Goal: Check status: Check status

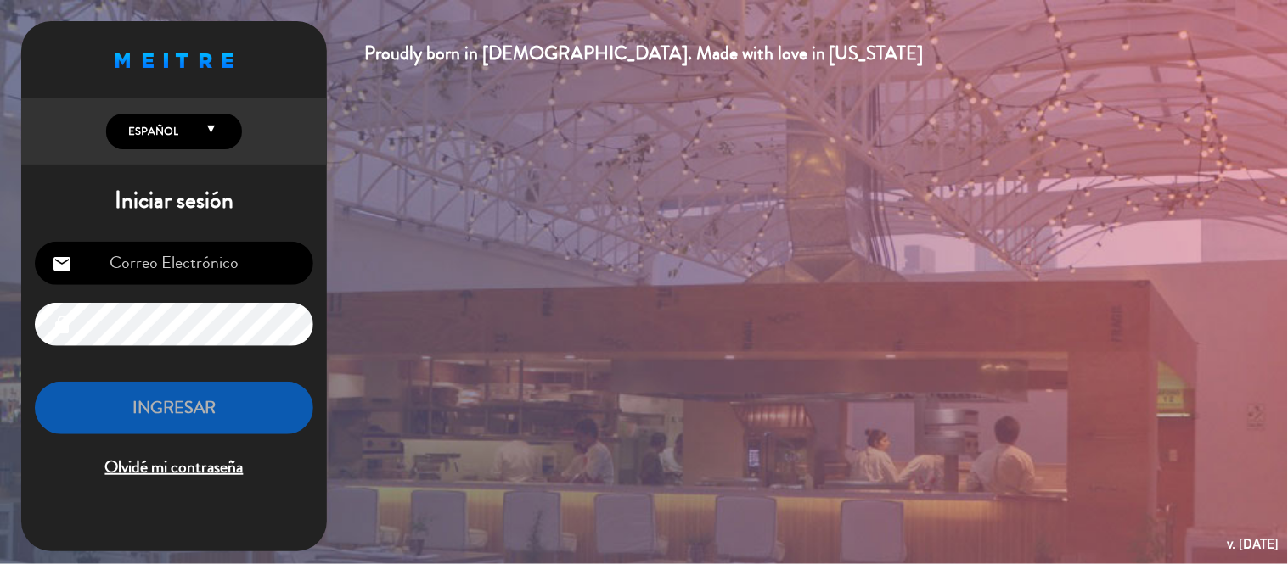
type input "[EMAIL_ADDRESS][DOMAIN_NAME]"
click at [210, 390] on button "INGRESAR" at bounding box center [174, 408] width 278 height 53
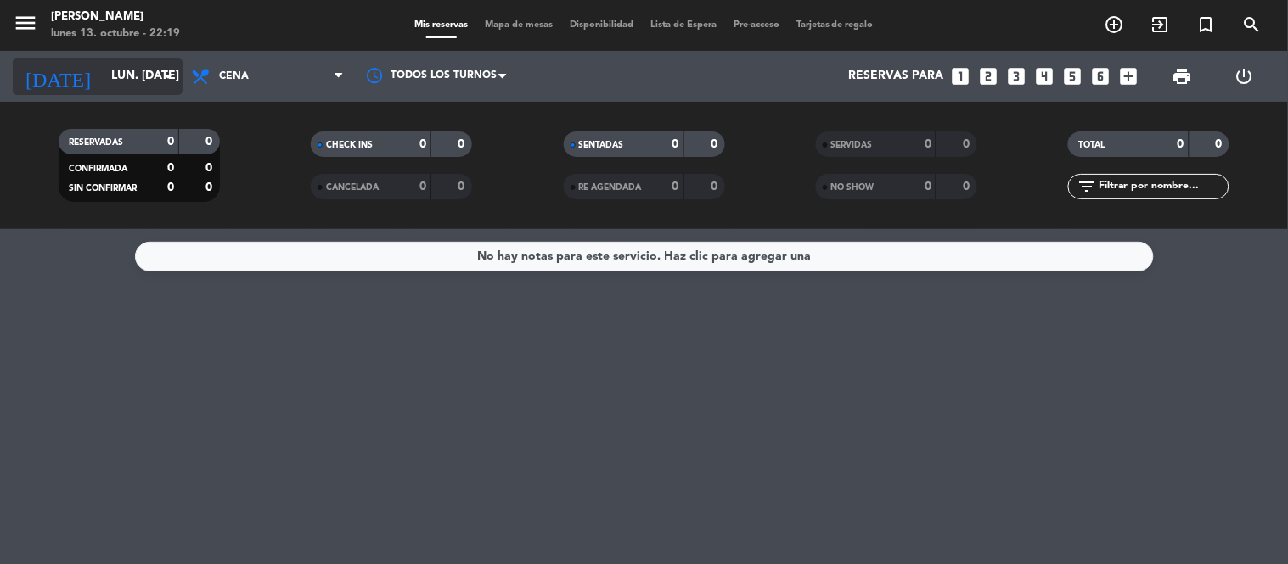
click at [139, 85] on input "lun. [DATE]" at bounding box center [183, 76] width 161 height 31
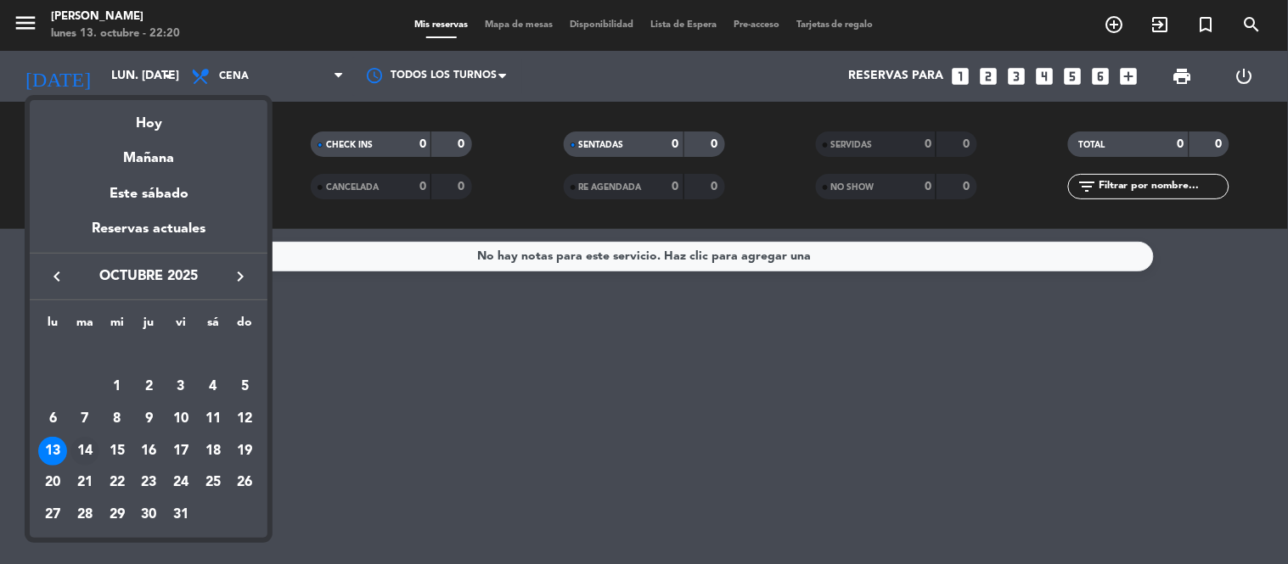
click at [77, 444] on div "14" at bounding box center [84, 451] width 29 height 29
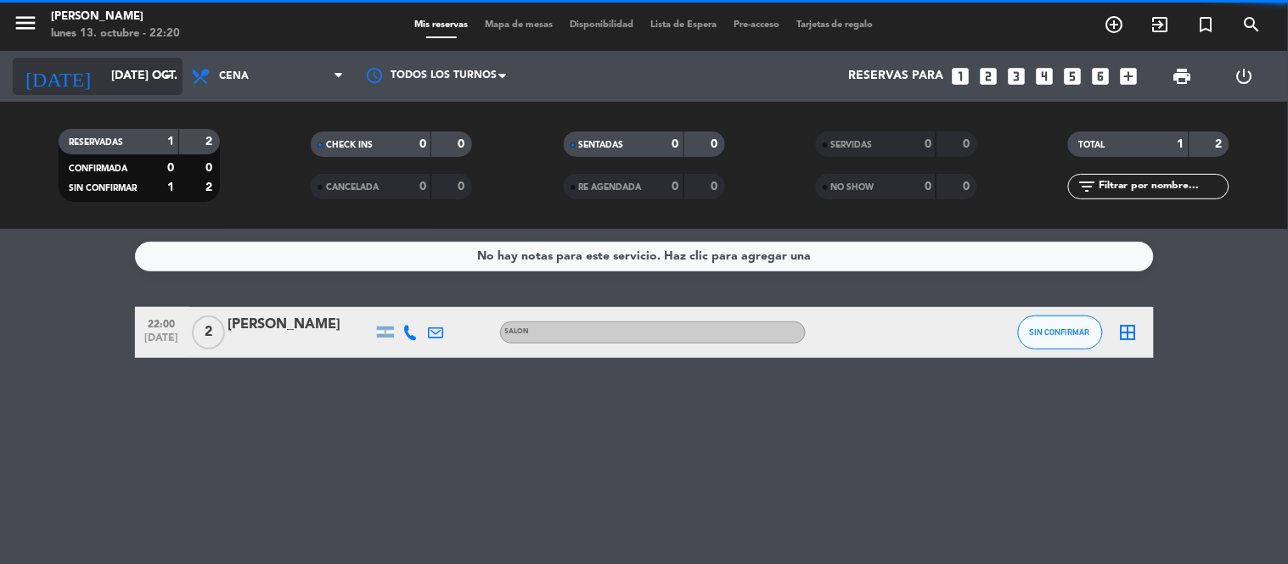
click at [109, 82] on input "[DATE] oct." at bounding box center [183, 76] width 161 height 31
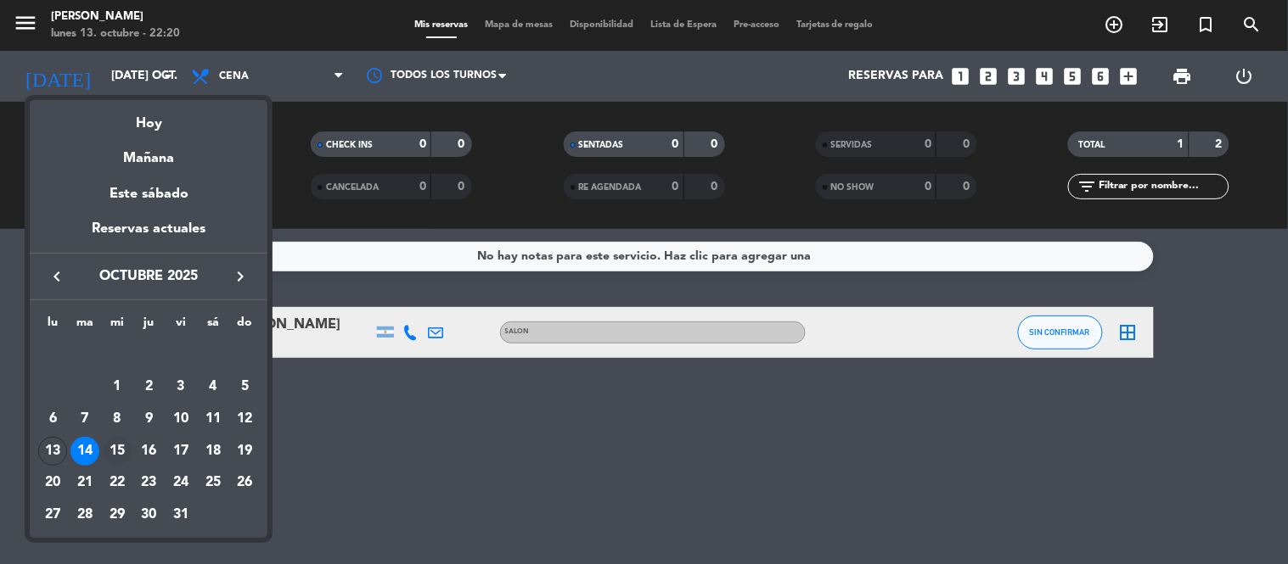
click at [115, 450] on div "15" at bounding box center [117, 451] width 29 height 29
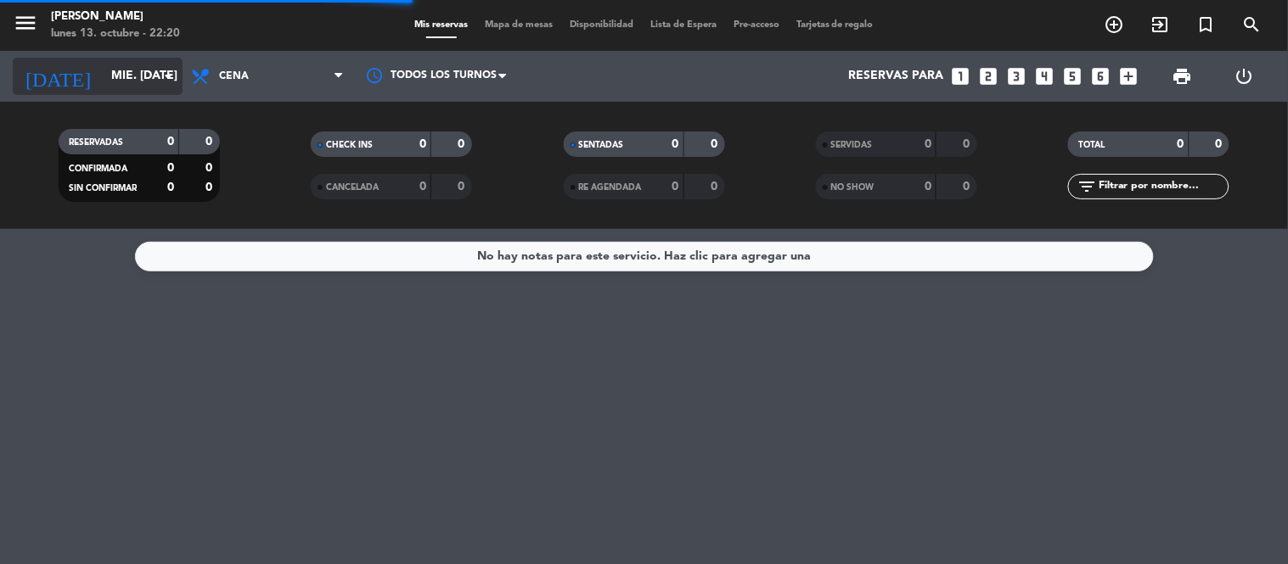
click at [136, 73] on input "mié. [DATE]" at bounding box center [183, 76] width 161 height 31
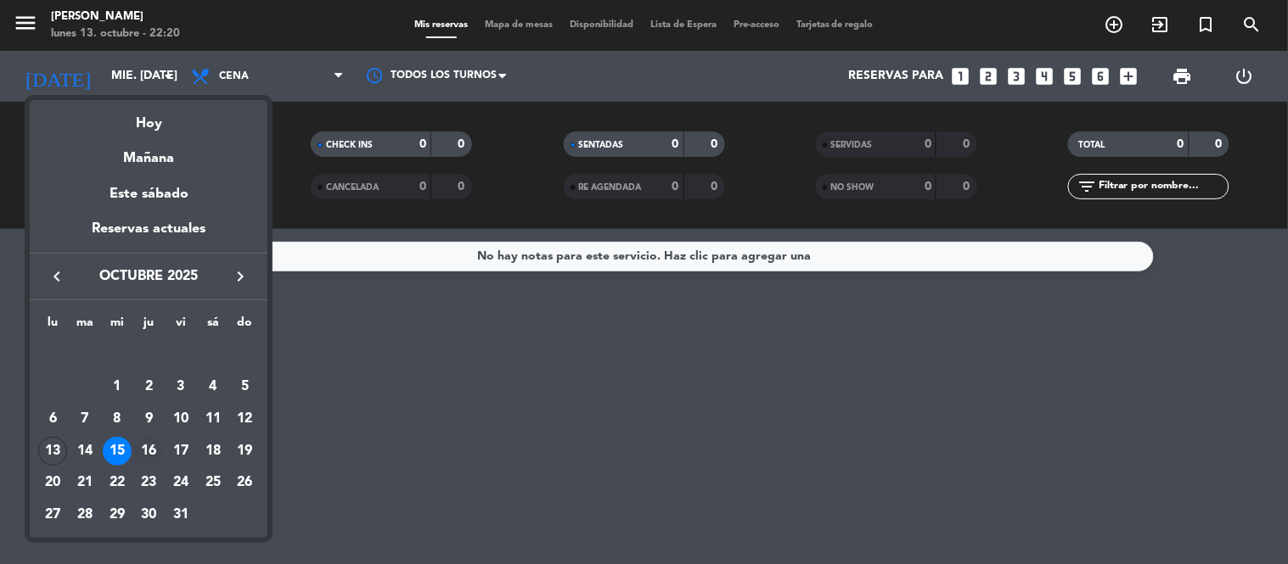
click at [150, 453] on div "16" at bounding box center [148, 451] width 29 height 29
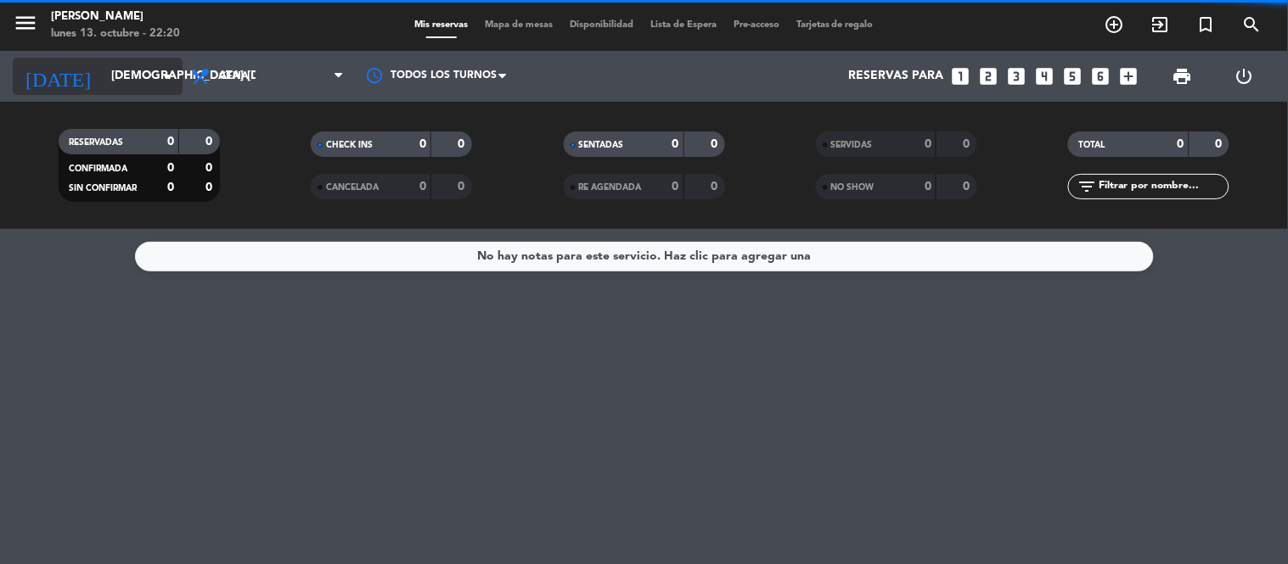
click at [112, 77] on input "[DEMOGRAPHIC_DATA] [DATE]" at bounding box center [183, 76] width 161 height 31
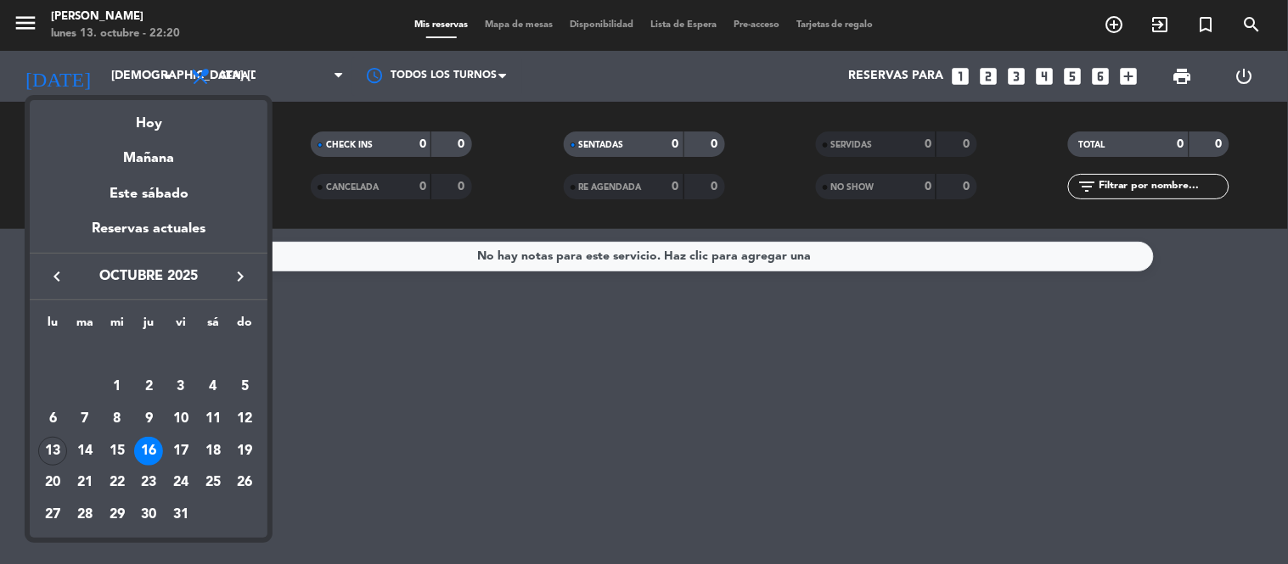
click at [182, 452] on div "17" at bounding box center [180, 451] width 29 height 29
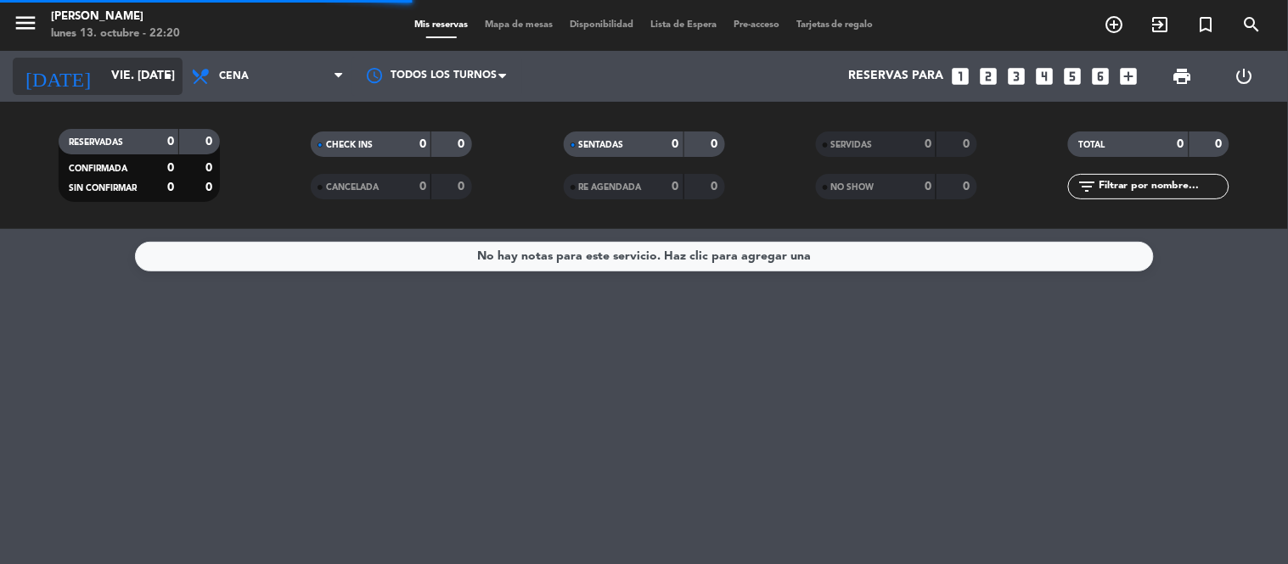
click at [146, 58] on div "[DATE] vie. [DATE] arrow_drop_down" at bounding box center [98, 76] width 170 height 37
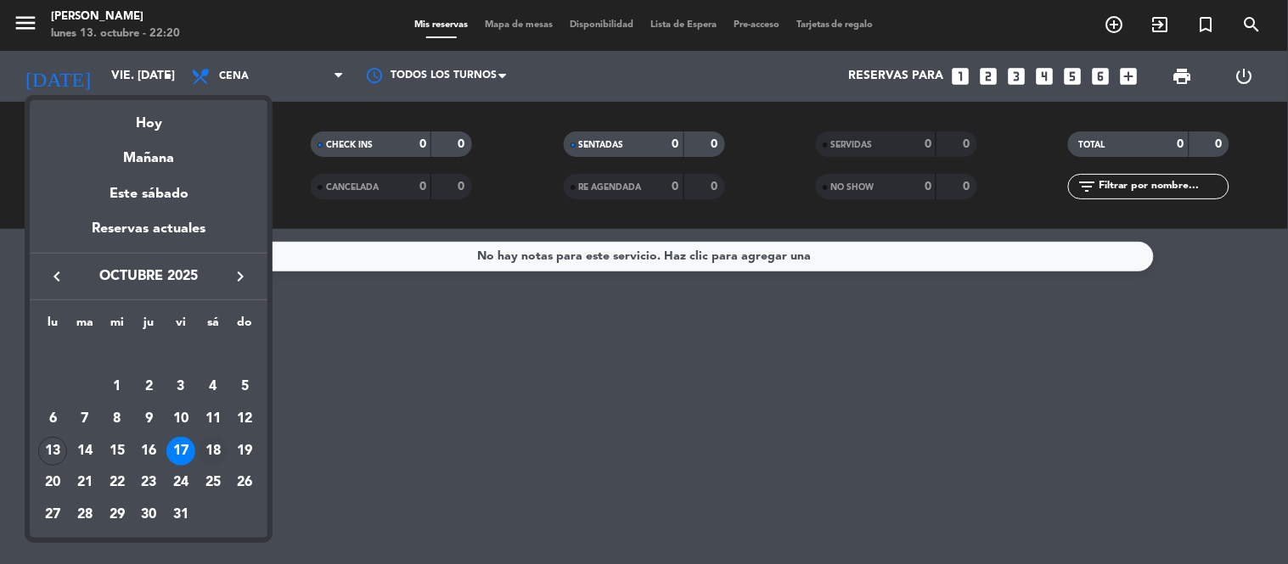
click at [212, 455] on div "18" at bounding box center [213, 451] width 29 height 29
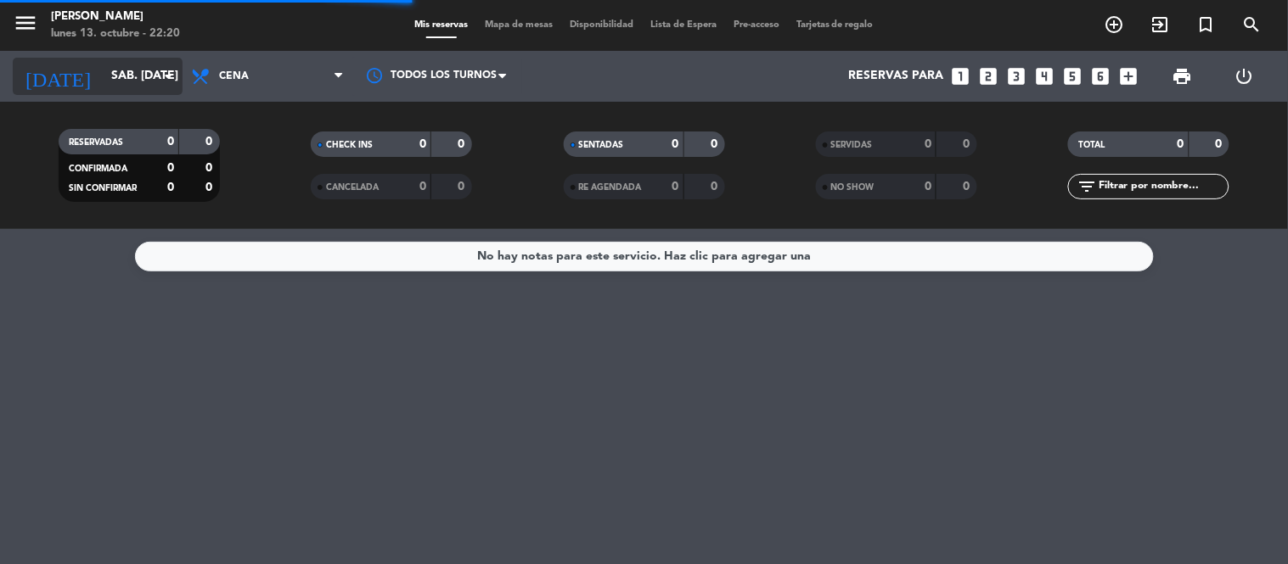
click at [132, 63] on input "sáb. [DATE]" at bounding box center [183, 76] width 161 height 31
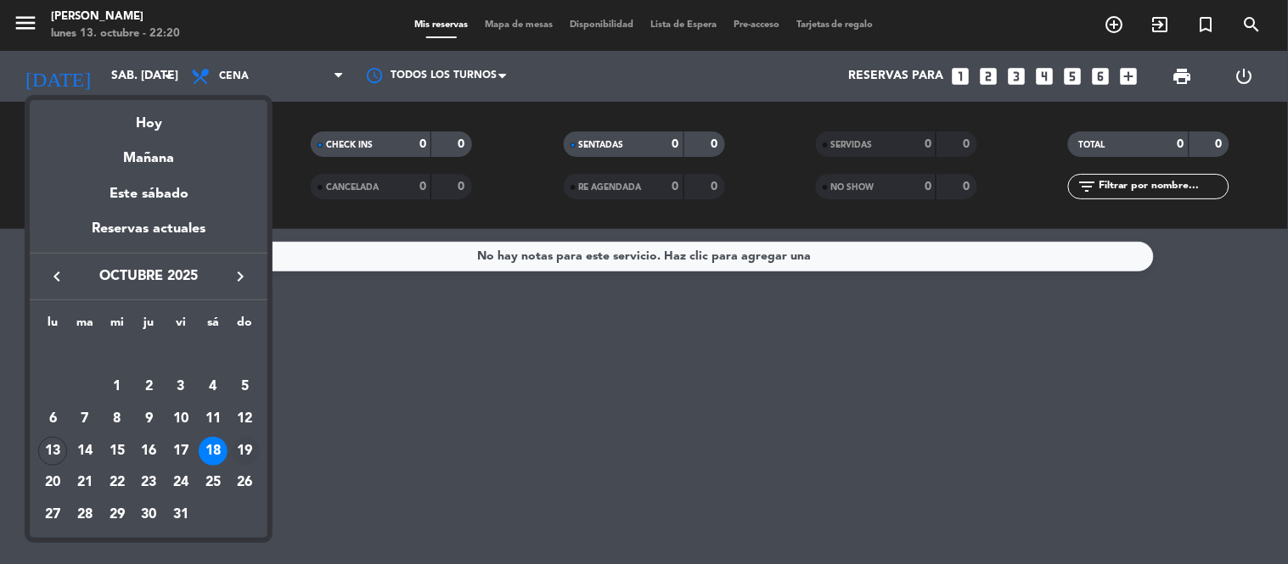
click at [247, 446] on div "19" at bounding box center [245, 451] width 29 height 29
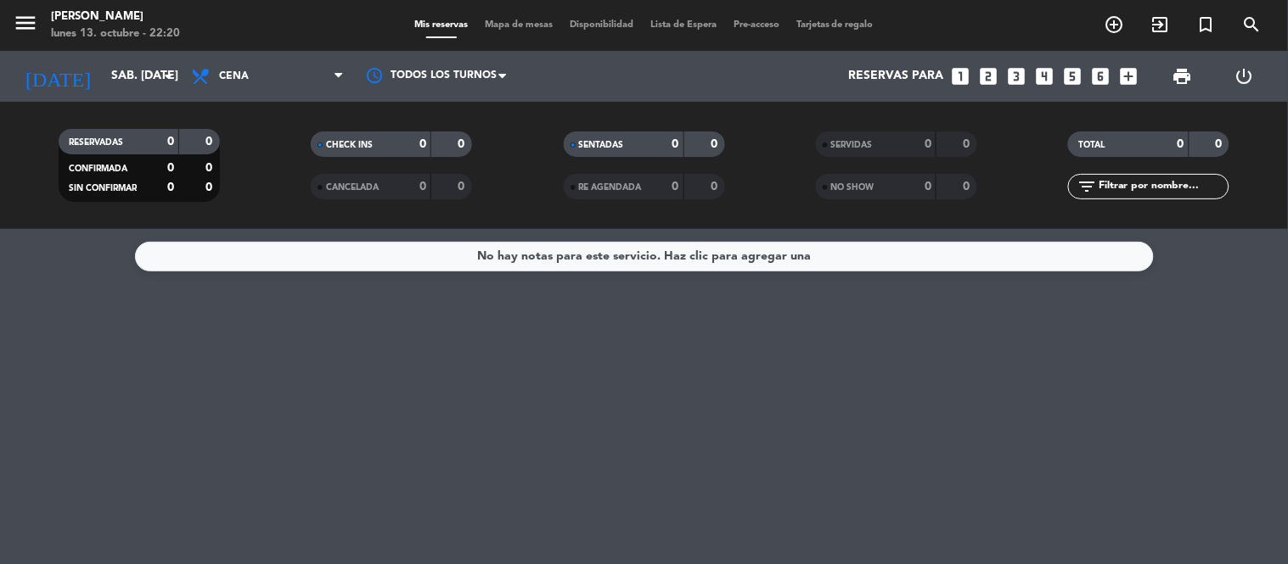
type input "dom. [DATE]"
click at [246, 424] on div "No hay notas para este servicio. Haz clic para agregar una" at bounding box center [644, 396] width 1288 height 335
